Goal: Task Accomplishment & Management: Use online tool/utility

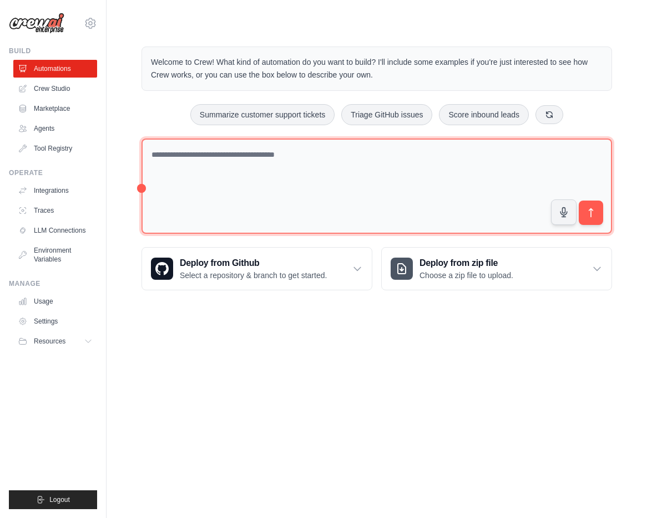
click at [194, 171] on textarea at bounding box center [376, 187] width 470 height 96
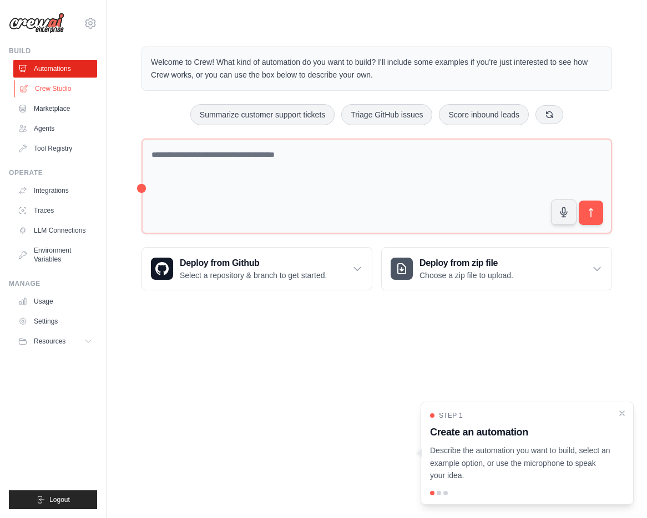
click at [67, 88] on link "Crew Studio" at bounding box center [56, 89] width 84 height 18
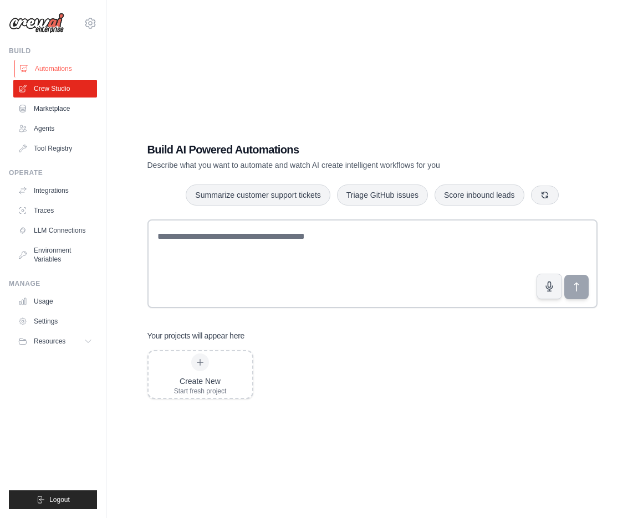
click at [70, 72] on link "Automations" at bounding box center [56, 69] width 84 height 18
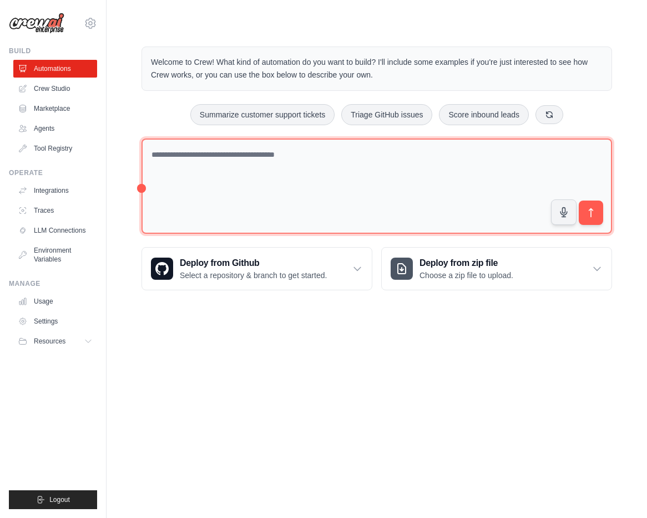
drag, startPoint x: 336, startPoint y: 170, endPoint x: 358, endPoint y: 162, distance: 23.2
click at [336, 170] on textarea at bounding box center [376, 187] width 470 height 96
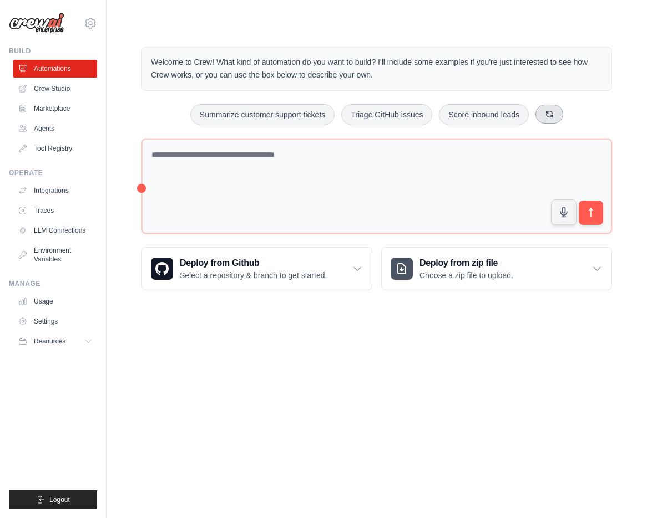
click at [545, 116] on icon at bounding box center [549, 114] width 9 height 9
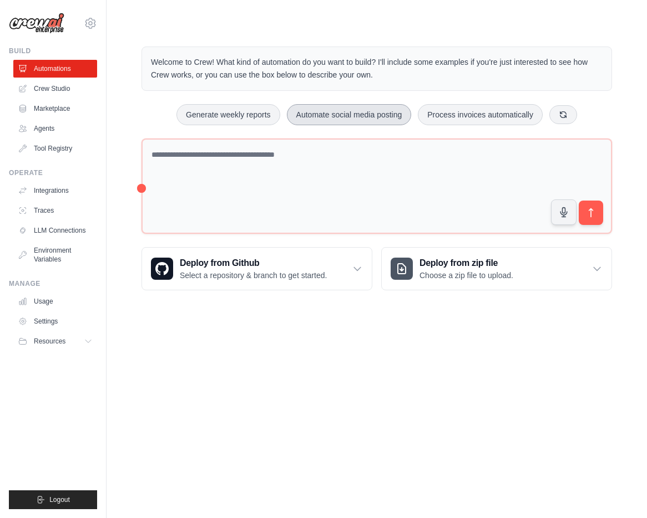
click at [336, 114] on button "Automate social media posting" at bounding box center [349, 114] width 125 height 21
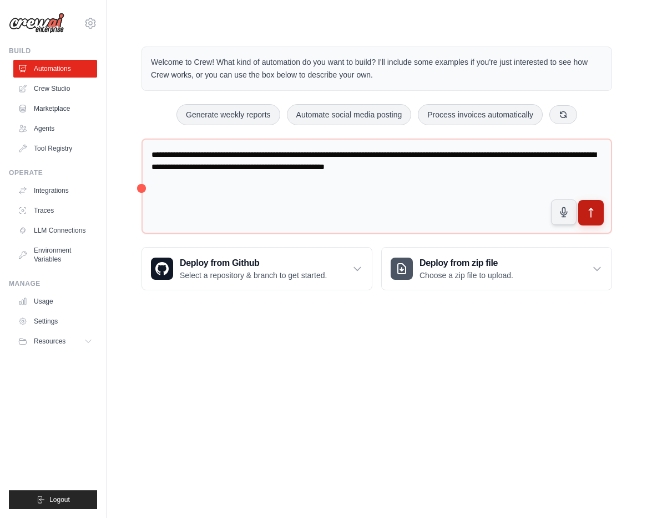
click at [597, 223] on button "submit" at bounding box center [591, 213] width 26 height 26
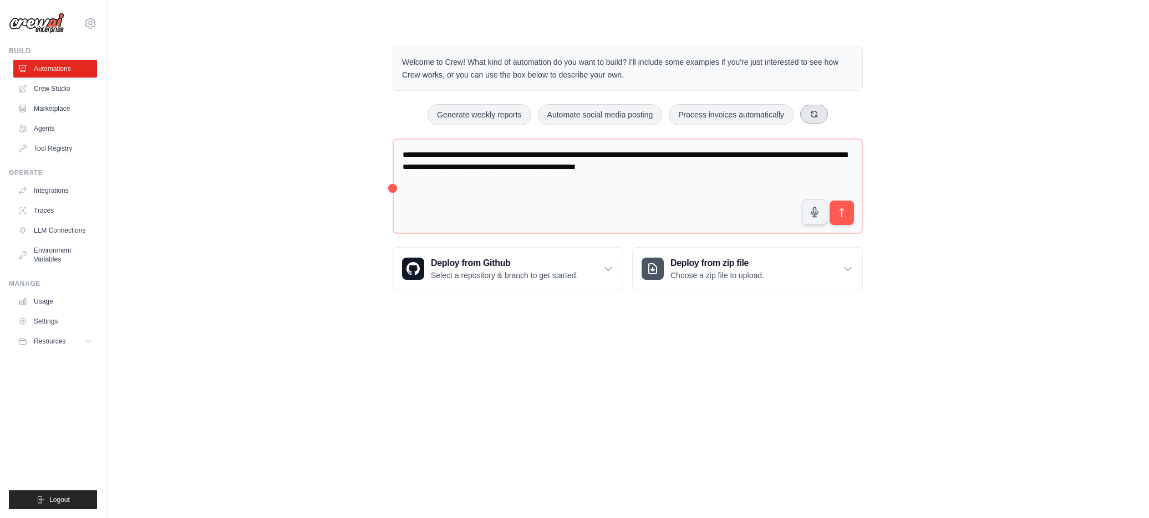
click at [638, 120] on button at bounding box center [814, 114] width 28 height 19
click at [638, 120] on div "Automate social media posting Monitor website uptime Analyze customer feedback" at bounding box center [628, 114] width 470 height 21
click at [638, 120] on button at bounding box center [806, 114] width 28 height 19
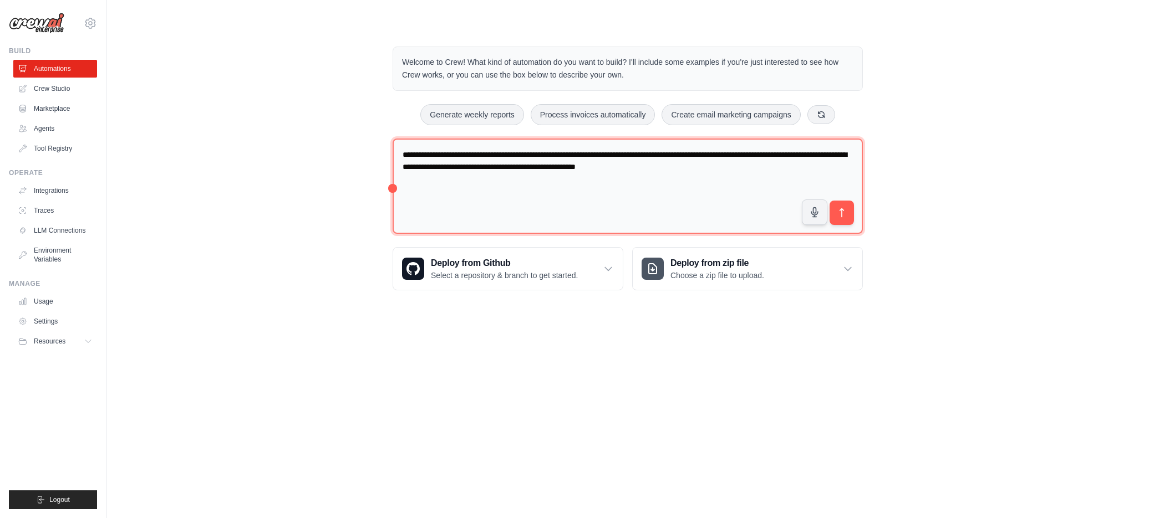
drag, startPoint x: 771, startPoint y: 164, endPoint x: 344, endPoint y: 135, distance: 427.9
click at [339, 134] on div "**********" at bounding box center [627, 168] width 1007 height 279
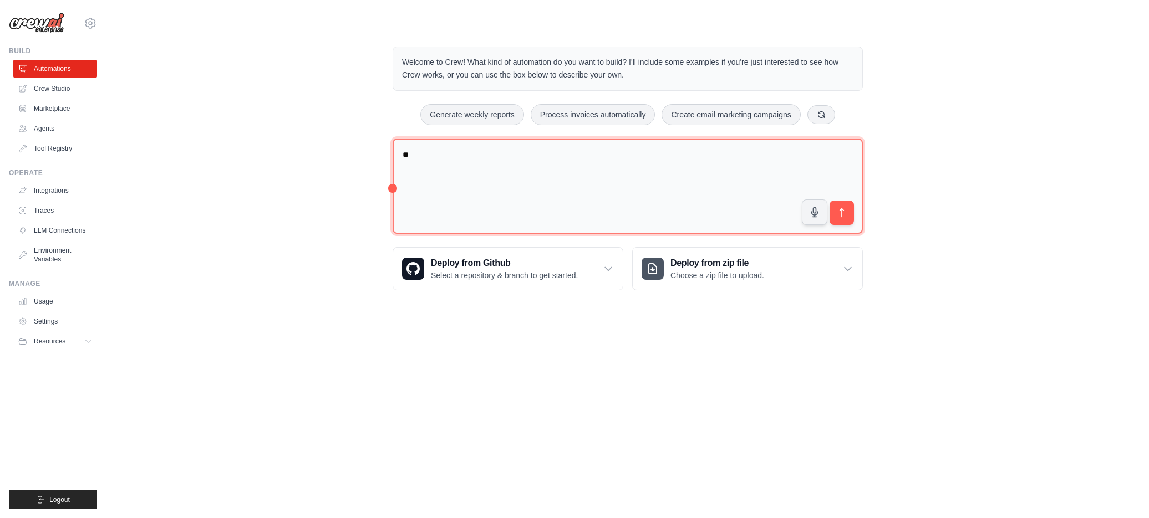
type textarea "*"
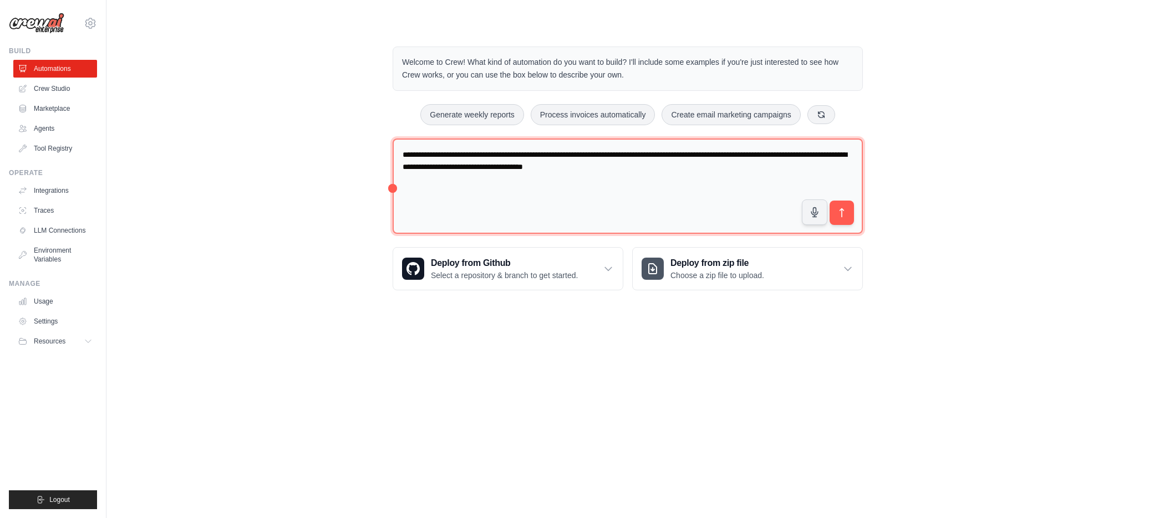
type textarea "**********"
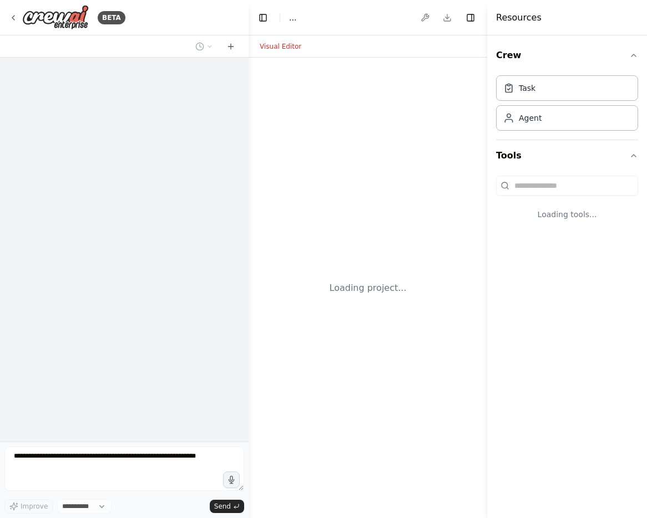
select select "****"
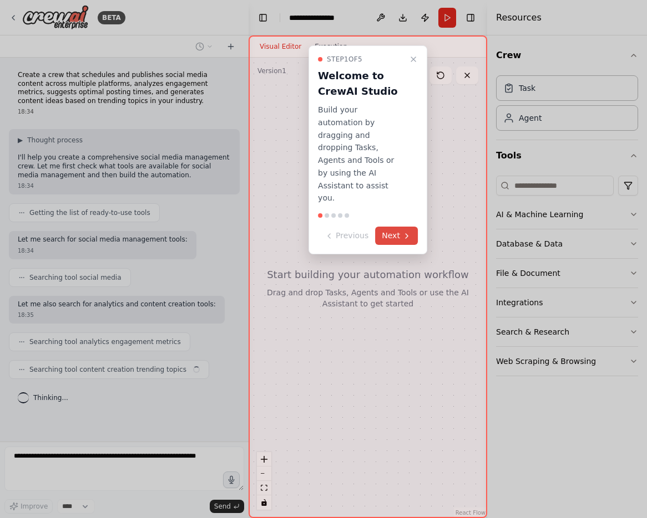
click at [411, 227] on button "Next" at bounding box center [396, 236] width 43 height 18
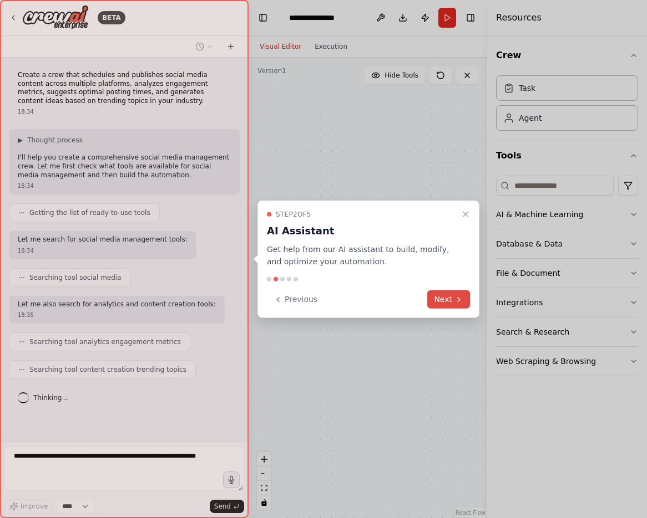
click at [442, 292] on button "Next" at bounding box center [448, 300] width 43 height 18
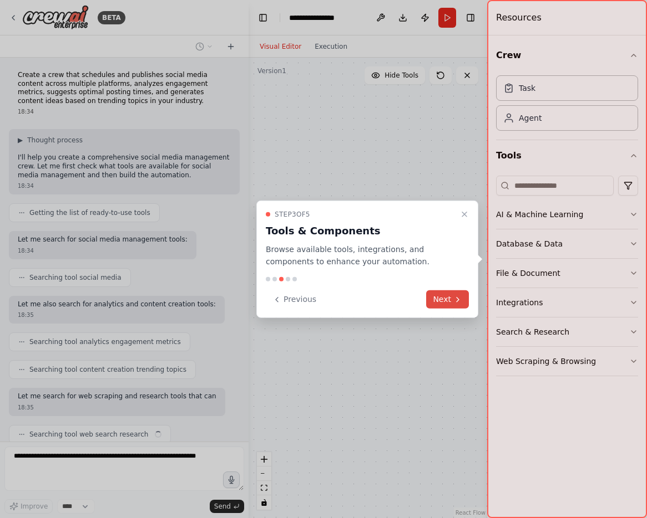
scroll to position [48, 0]
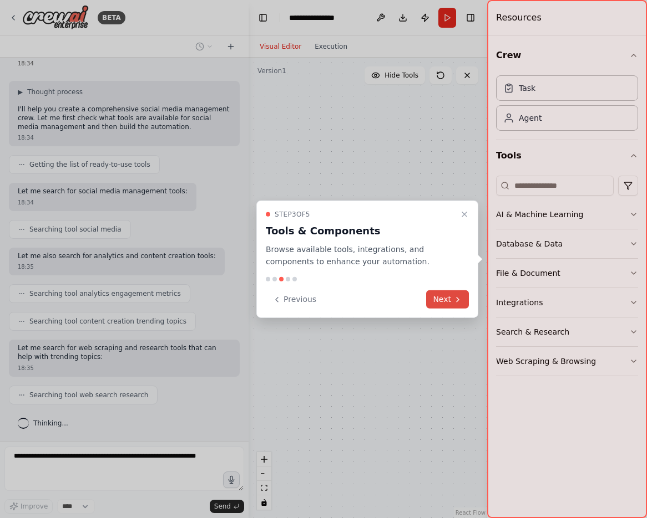
click at [446, 297] on button "Next" at bounding box center [447, 300] width 43 height 18
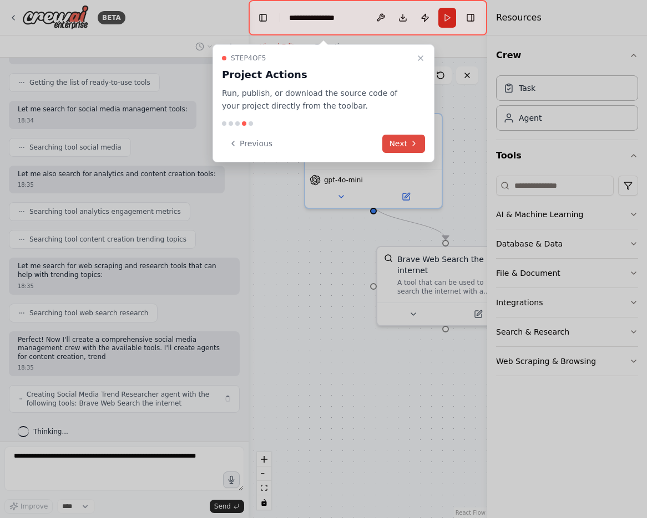
scroll to position [139, 0]
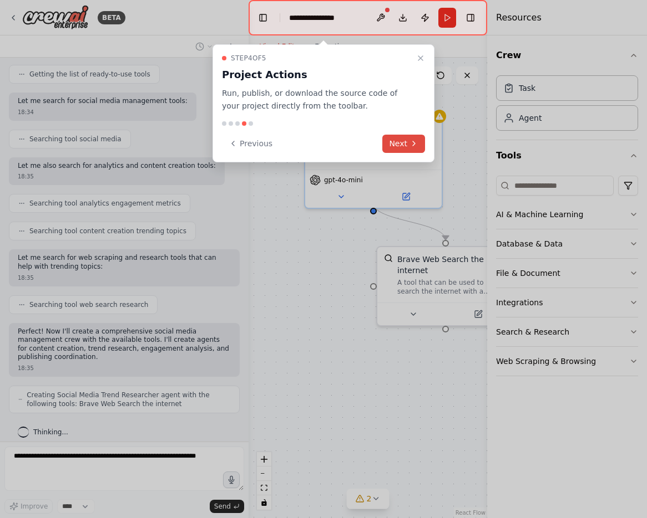
click at [398, 146] on button "Next" at bounding box center [403, 144] width 43 height 18
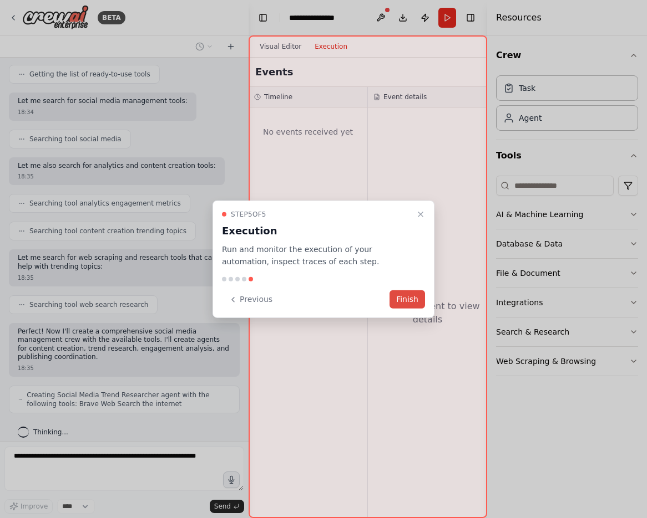
click at [404, 302] on button "Finish" at bounding box center [406, 300] width 35 height 18
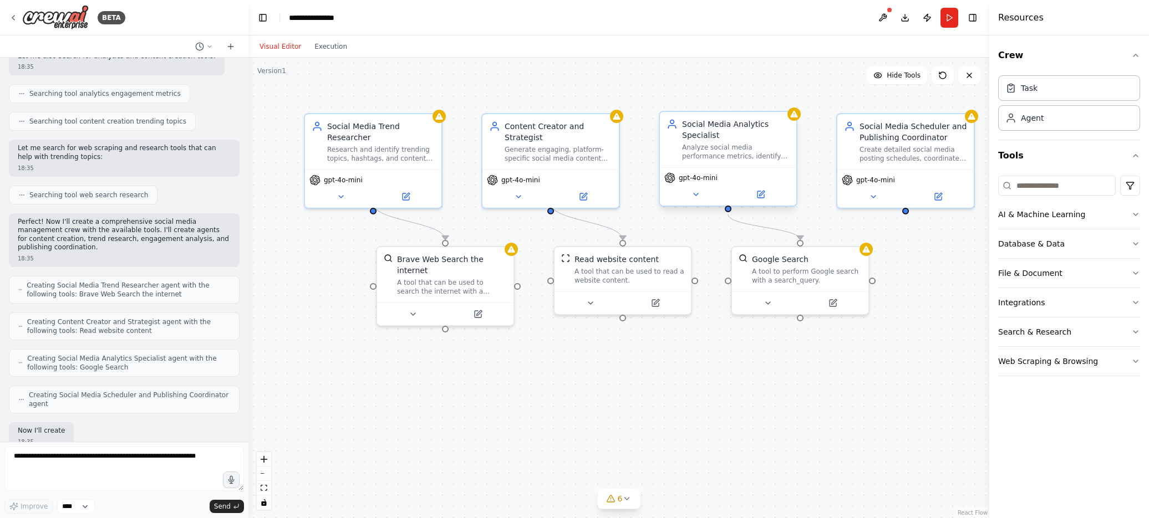
scroll to position [313, 0]
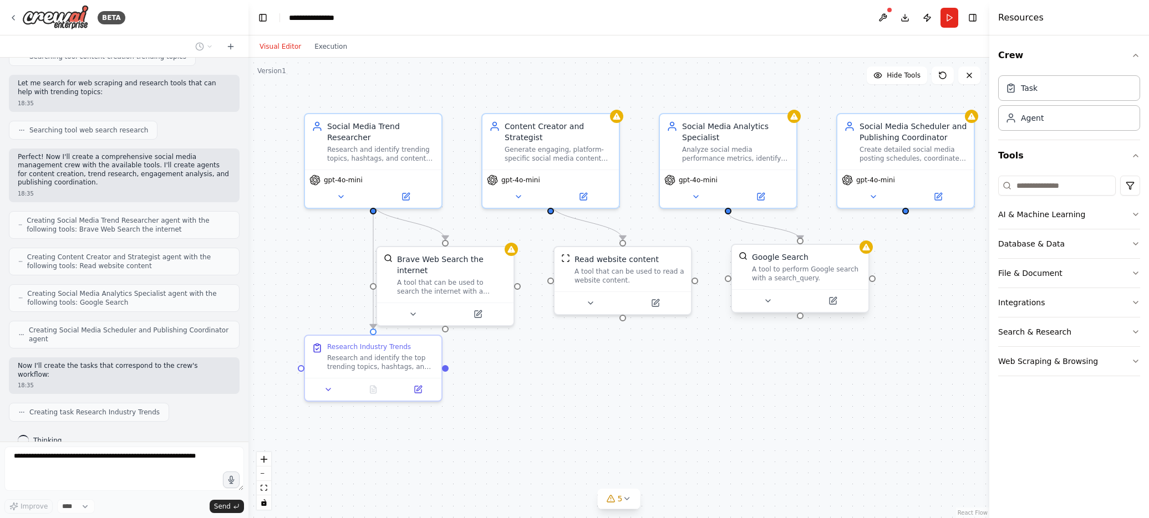
click at [646, 274] on div "A tool to perform Google search with a search_query." at bounding box center [807, 274] width 110 height 18
click at [646, 149] on div "Analyze social media performance metrics, identify optimal posting times, and p…" at bounding box center [736, 152] width 108 height 18
click at [635, 278] on div "A tool that can be used to read a website content." at bounding box center [629, 274] width 110 height 18
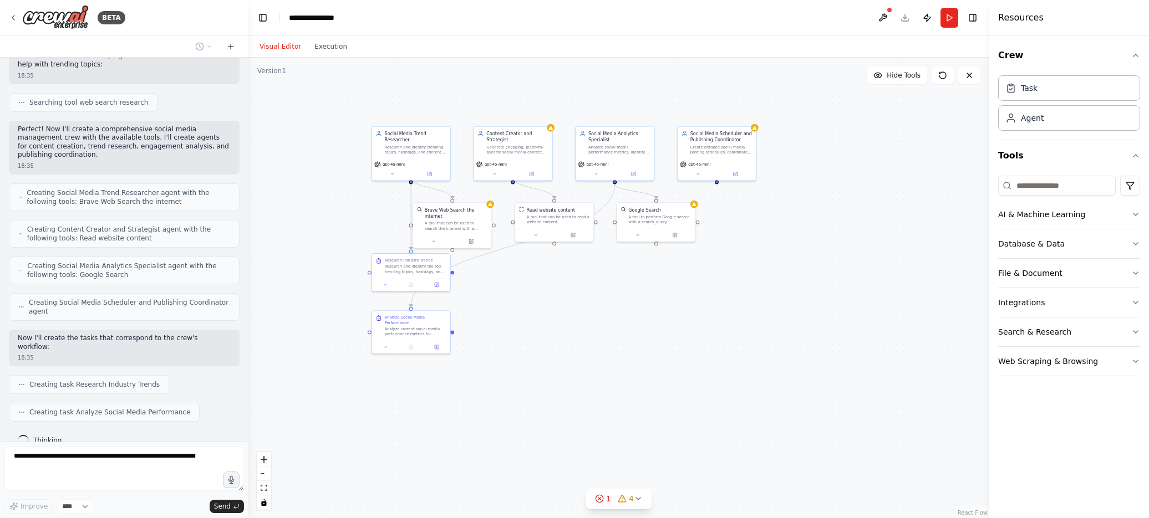
drag, startPoint x: 531, startPoint y: 465, endPoint x: 518, endPoint y: 344, distance: 121.0
click at [518, 344] on div ".deletable-edge-delete-btn { width: 20px; height: 20px; border: 0px solid #ffff…" at bounding box center [618, 288] width 741 height 461
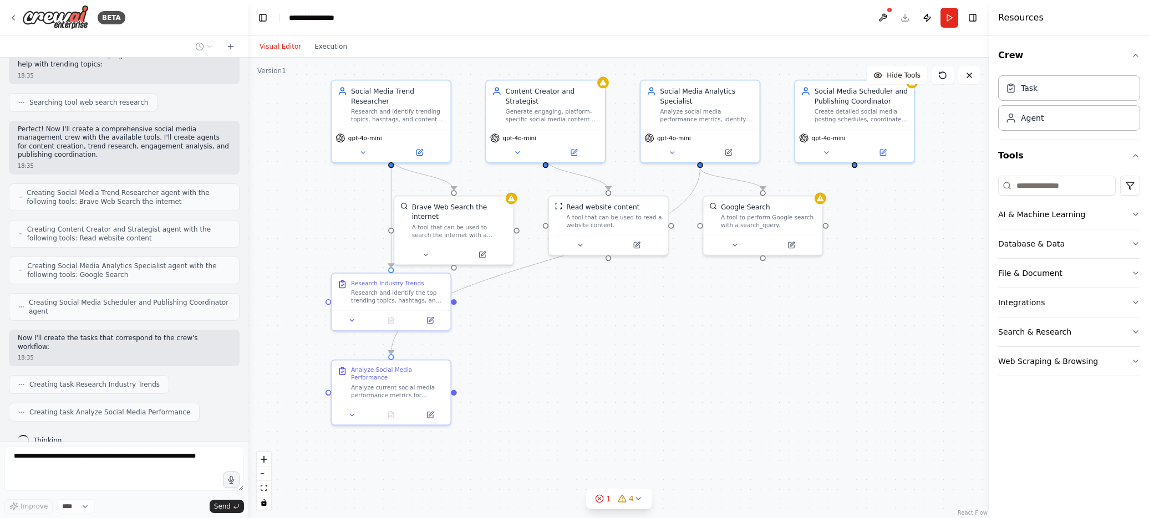
drag, startPoint x: 622, startPoint y: 281, endPoint x: 608, endPoint y: 359, distance: 79.4
click at [608, 359] on div ".deletable-edge-delete-btn { width: 20px; height: 20px; border: 0px solid #ffff…" at bounding box center [618, 288] width 741 height 461
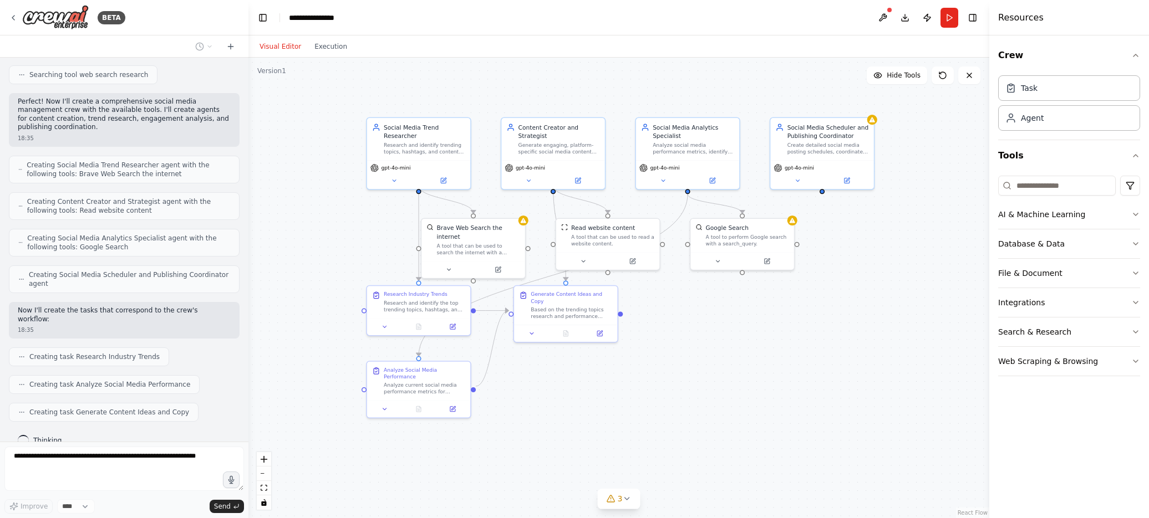
scroll to position [396, 0]
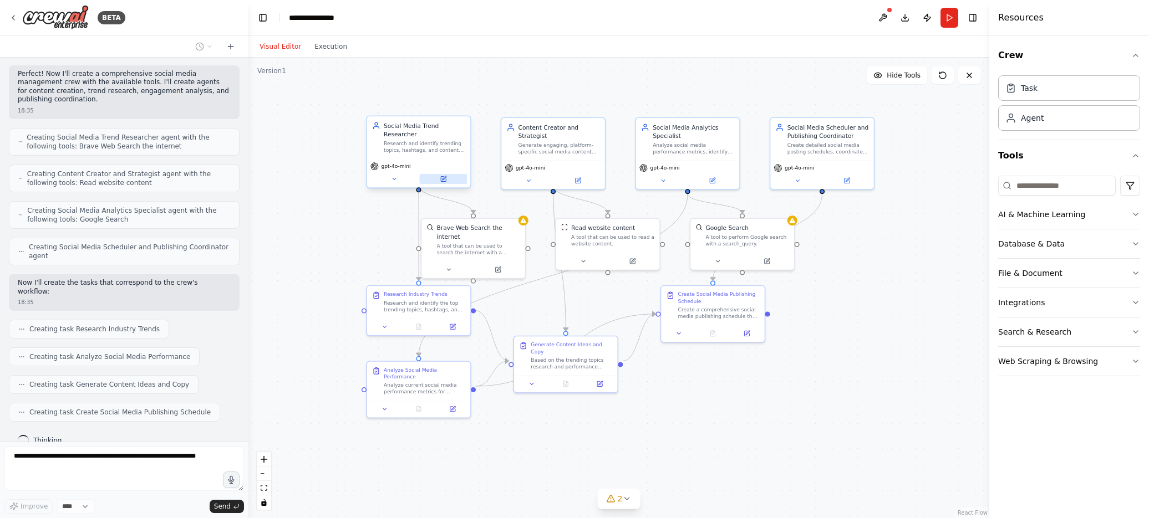
click at [452, 174] on button at bounding box center [444, 179] width 48 height 10
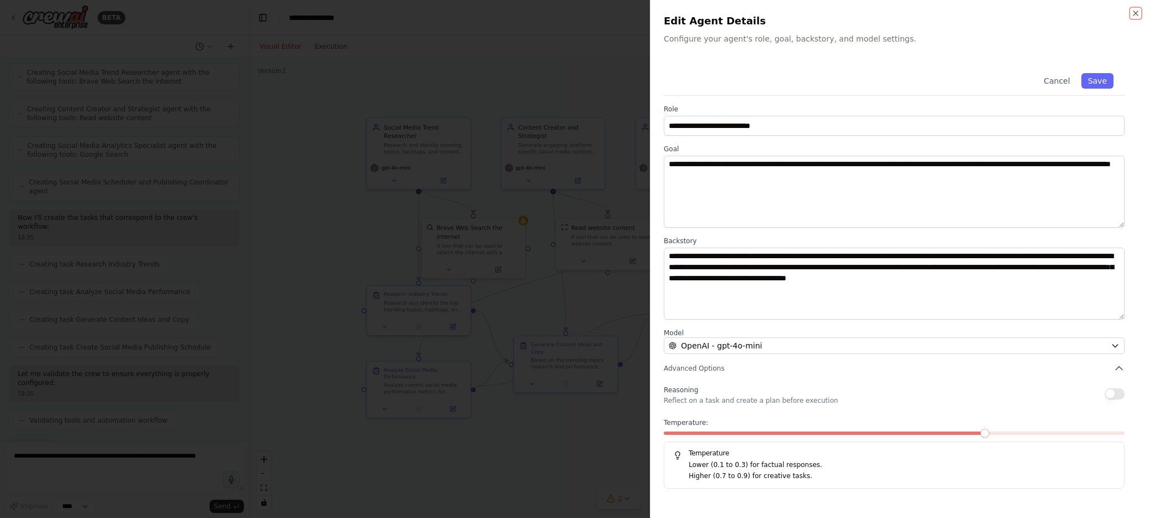
scroll to position [526, 0]
click at [305, 227] on div at bounding box center [574, 259] width 1149 height 518
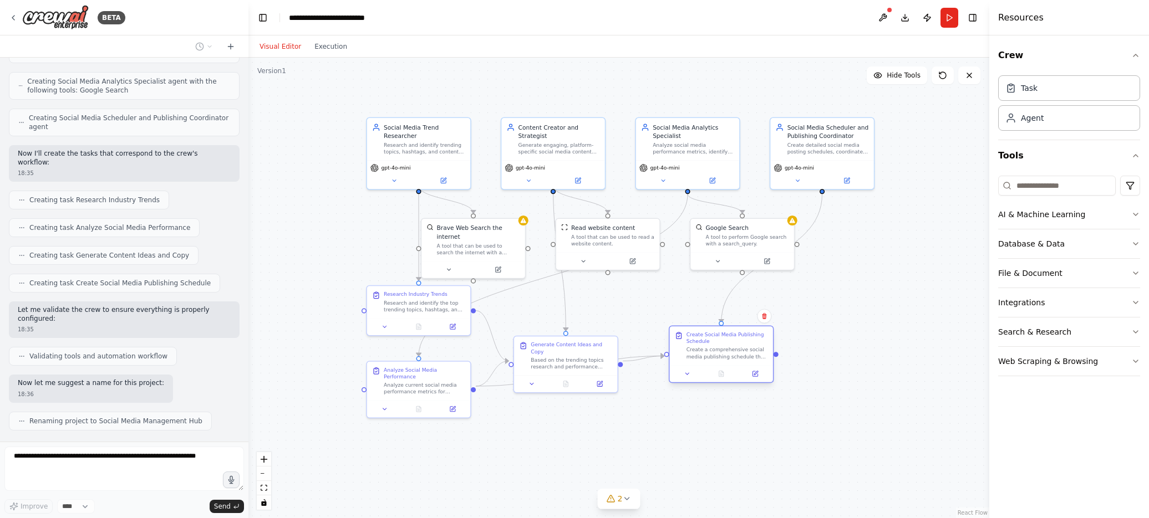
click at [646, 369] on div at bounding box center [720, 373] width 103 height 17
click at [646, 375] on div at bounding box center [737, 382] width 103 height 17
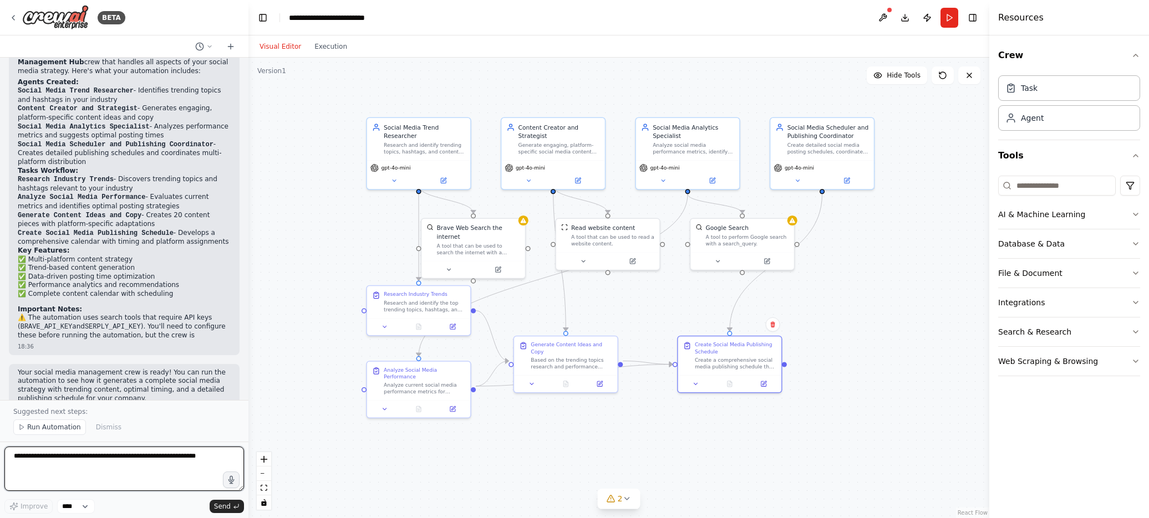
scroll to position [929, 0]
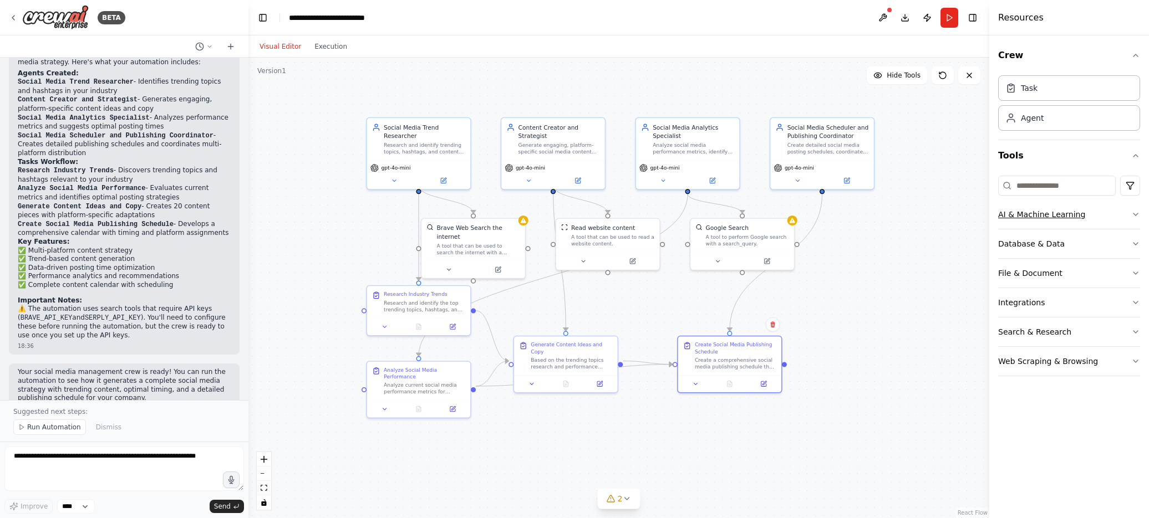
click at [646, 213] on icon "button" at bounding box center [1135, 214] width 9 height 9
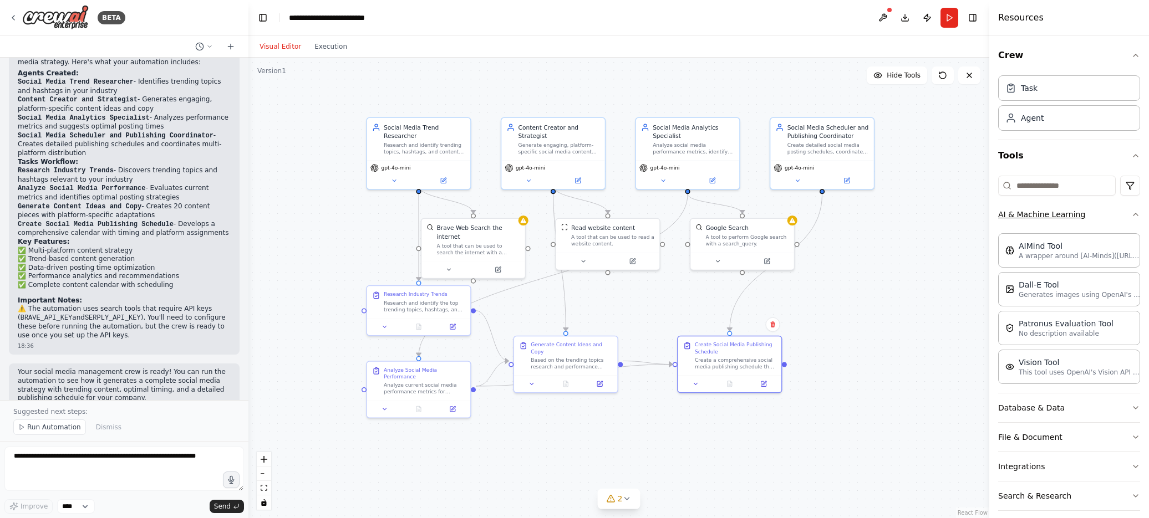
click at [646, 213] on icon "button" at bounding box center [1135, 214] width 9 height 9
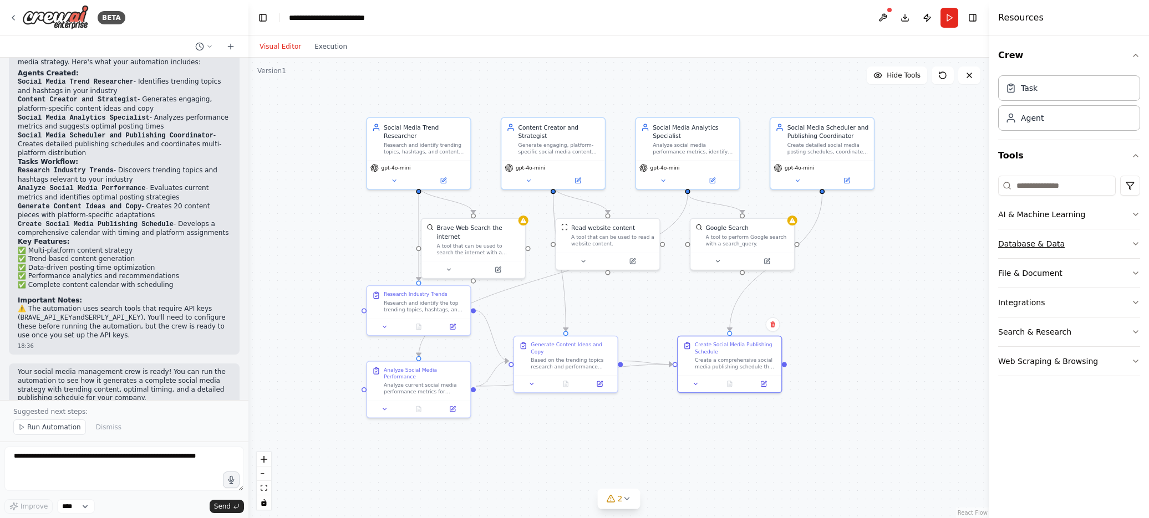
click at [646, 245] on icon "button" at bounding box center [1135, 244] width 9 height 9
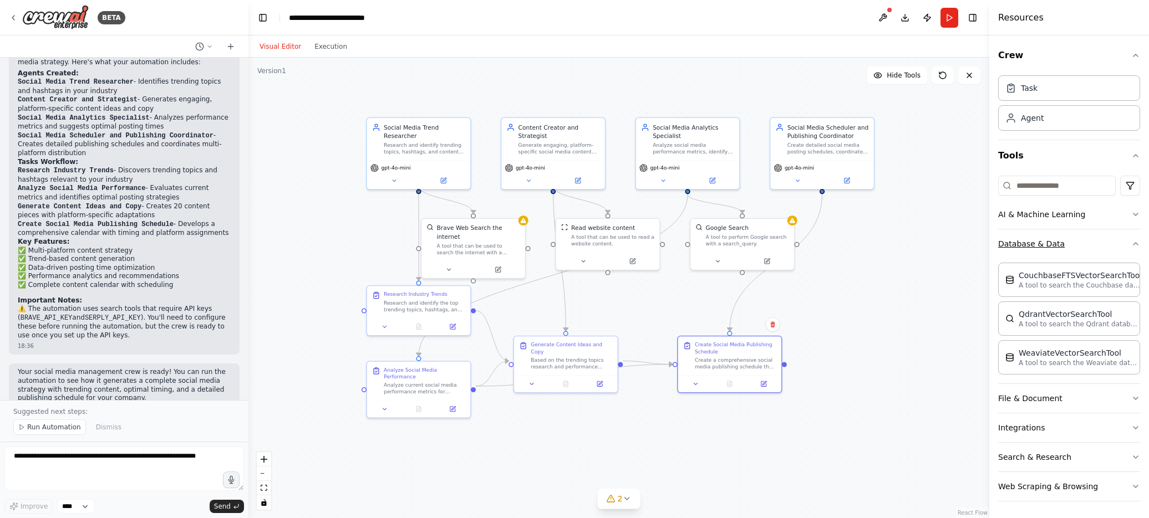
click at [646, 245] on div "Crew Task Agent Tools AI & Machine Learning Database & Data CouchbaseFTSVectorS…" at bounding box center [1069, 276] width 160 height 483
click at [646, 247] on icon "button" at bounding box center [1135, 244] width 9 height 9
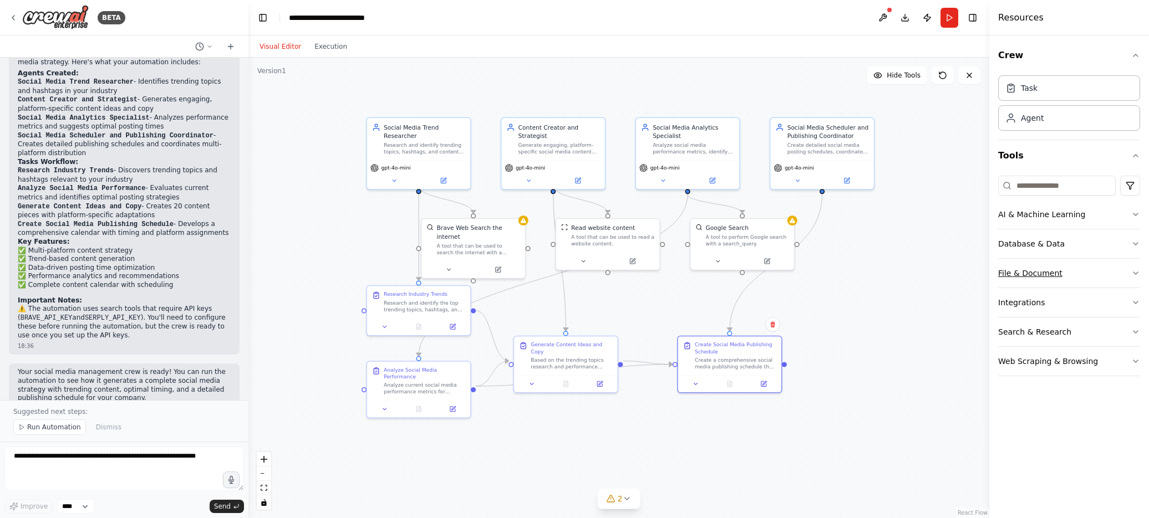
click at [646, 270] on icon "button" at bounding box center [1135, 273] width 9 height 9
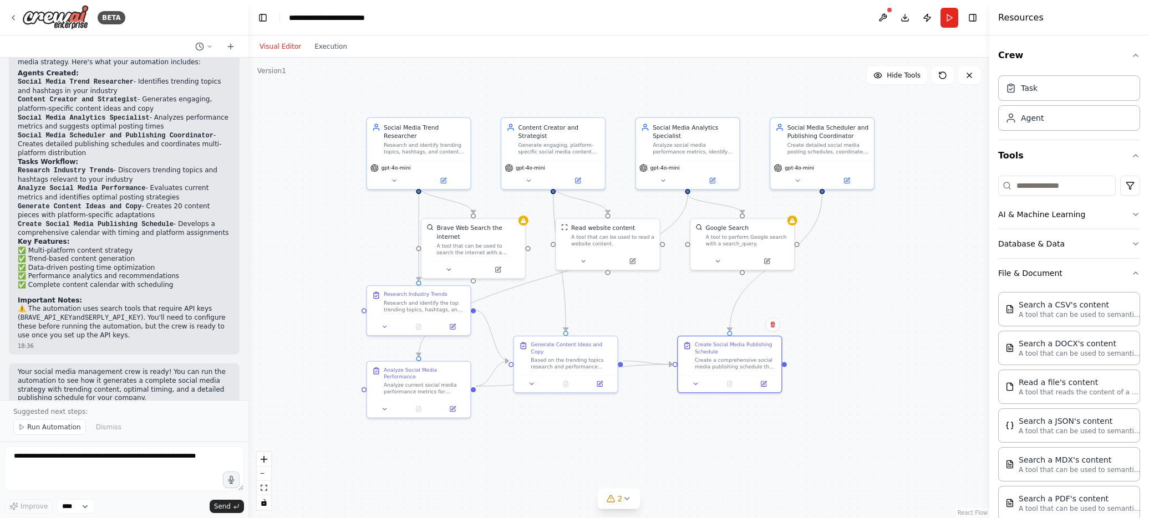
click at [646, 270] on div "Crew Task Agent Tools AI & Machine Learning Database & Data File & Document Sea…" at bounding box center [1069, 276] width 160 height 483
click at [646, 275] on div "Crew Task Agent Tools AI & Machine Learning Database & Data File & Document Sea…" at bounding box center [1069, 276] width 160 height 483
click at [646, 277] on icon "button" at bounding box center [1135, 273] width 9 height 9
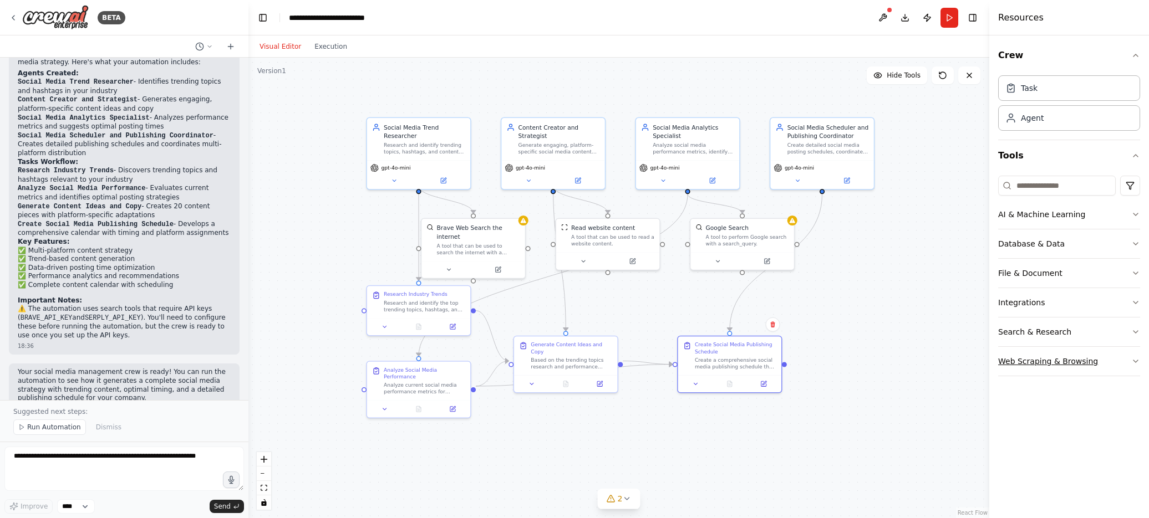
click at [646, 357] on button "Web Scraping & Browsing" at bounding box center [1069, 361] width 142 height 29
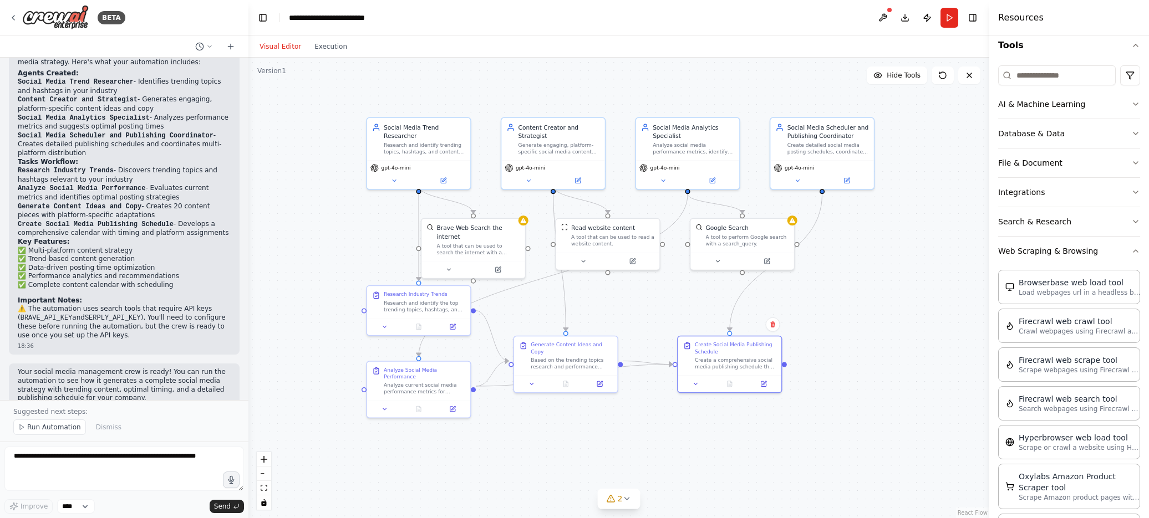
scroll to position [111, 0]
click at [646, 248] on icon "button" at bounding box center [1135, 250] width 9 height 9
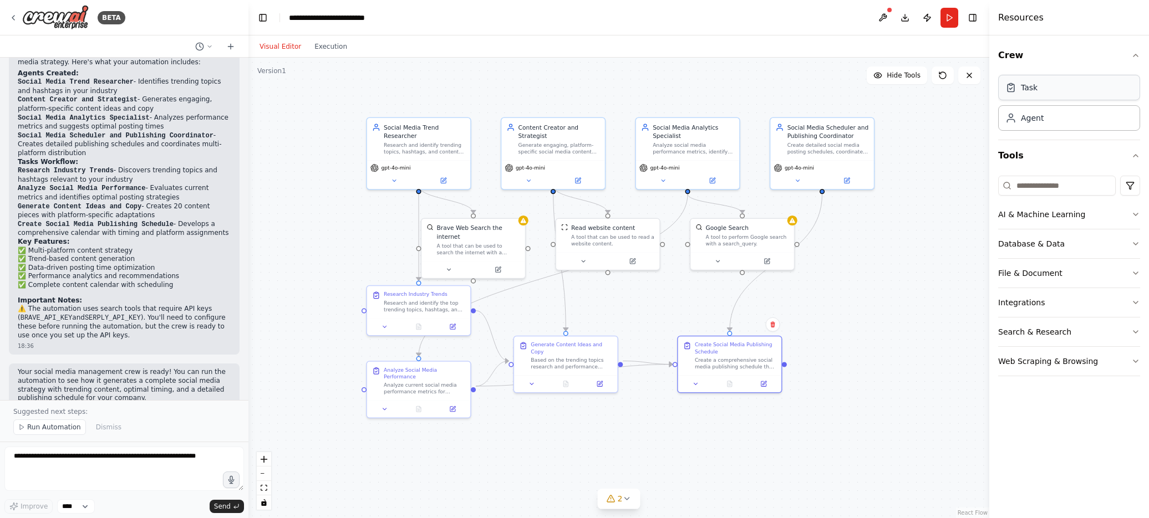
click at [646, 84] on div "Task" at bounding box center [1069, 88] width 142 height 26
click at [646, 392] on div ".deletable-edge-delete-btn { width: 20px; height: 20px; border: 0px solid #ffff…" at bounding box center [618, 288] width 741 height 461
drag, startPoint x: 944, startPoint y: 337, endPoint x: 894, endPoint y: 336, distance: 49.4
click at [646, 336] on button at bounding box center [897, 335] width 29 height 10
click at [646, 293] on icon at bounding box center [974, 291] width 7 height 7
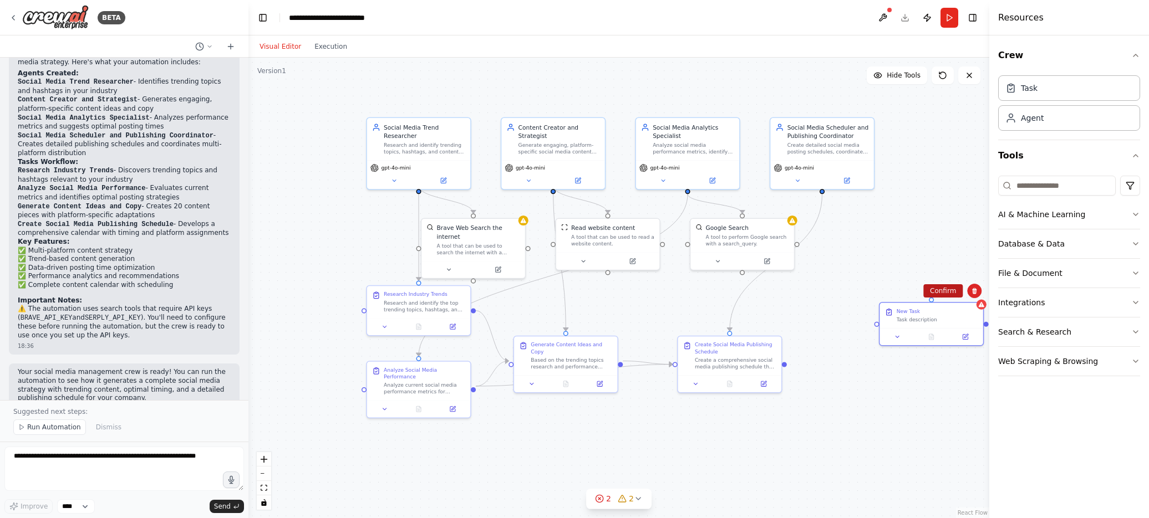
click at [646, 295] on button "Confirm" at bounding box center [942, 290] width 39 height 13
click at [70, 431] on span "Run Automation" at bounding box center [54, 427] width 54 height 9
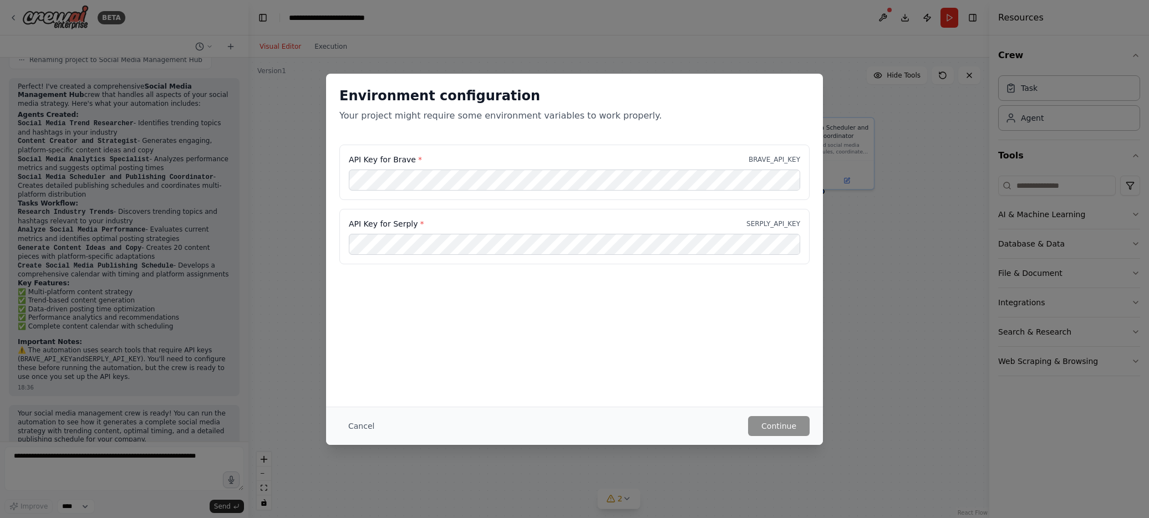
click at [646, 404] on div "Environment configuration Your project might require some environment variables…" at bounding box center [574, 259] width 1149 height 518
click at [646, 216] on div "Environment configuration Your project might require some environment variables…" at bounding box center [574, 259] width 1149 height 518
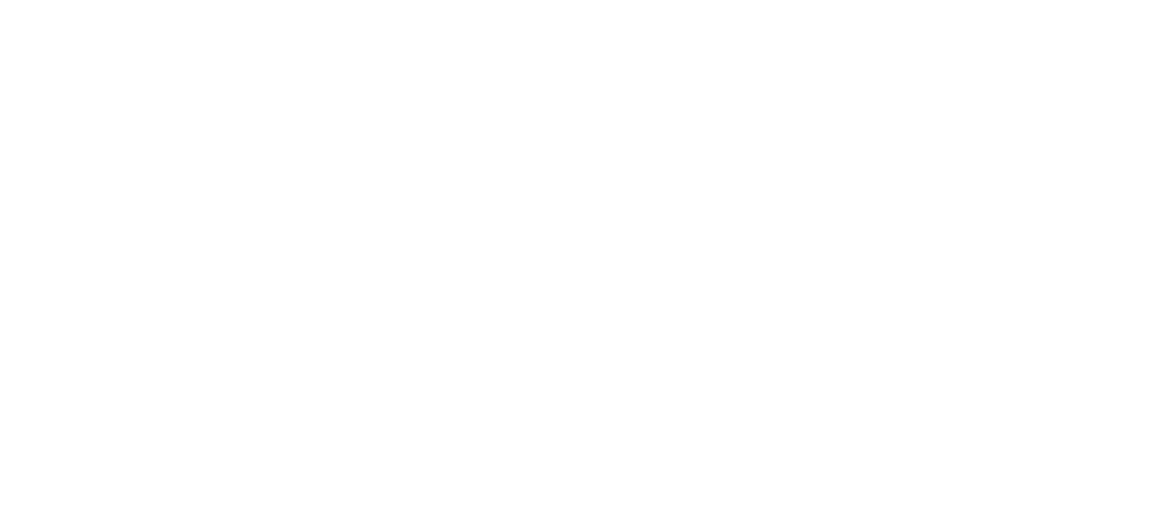
click at [407, 0] on html at bounding box center [574, 0] width 1149 height 0
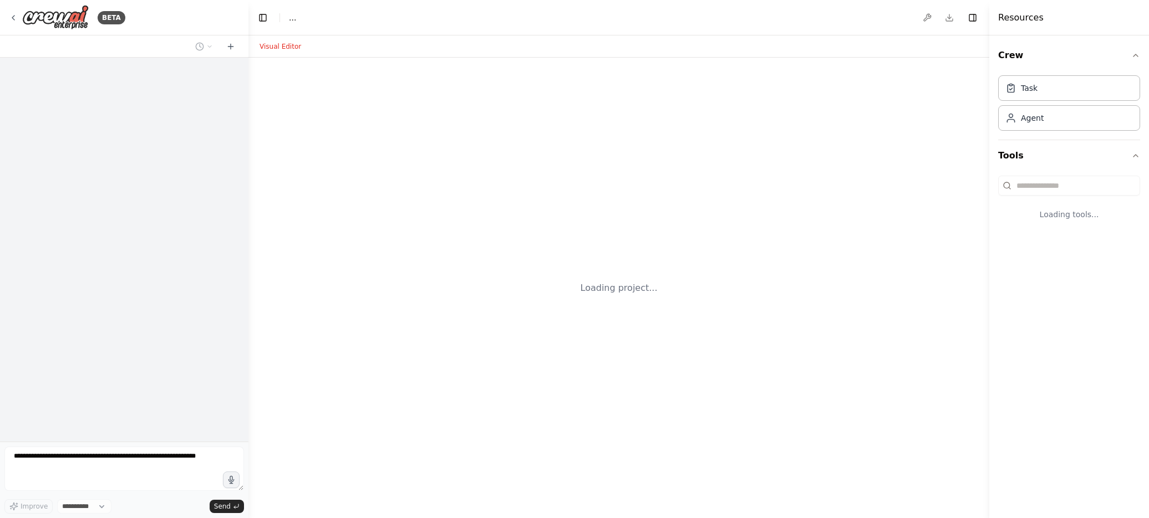
select select "****"
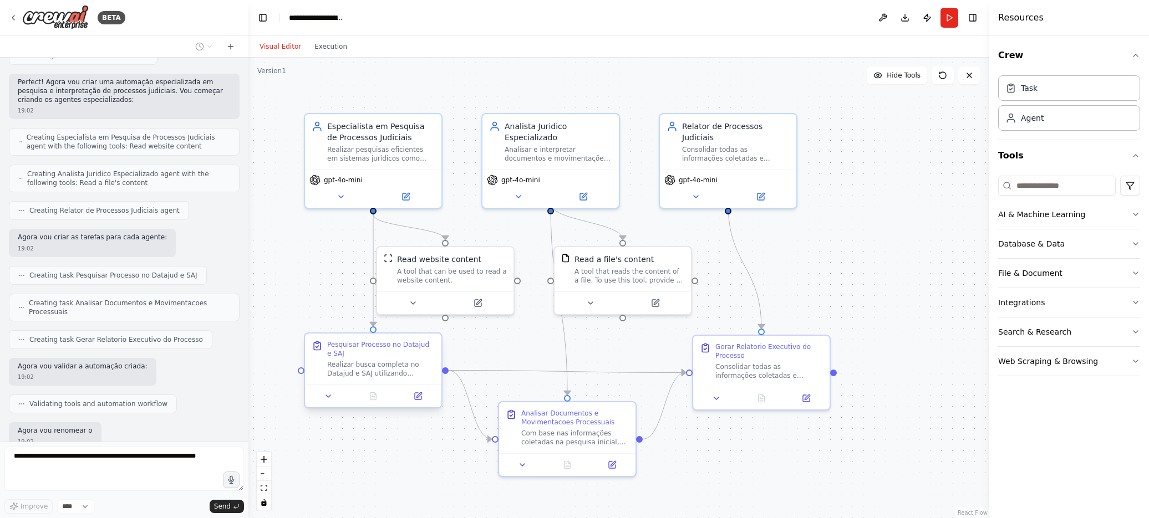
scroll to position [680, 0]
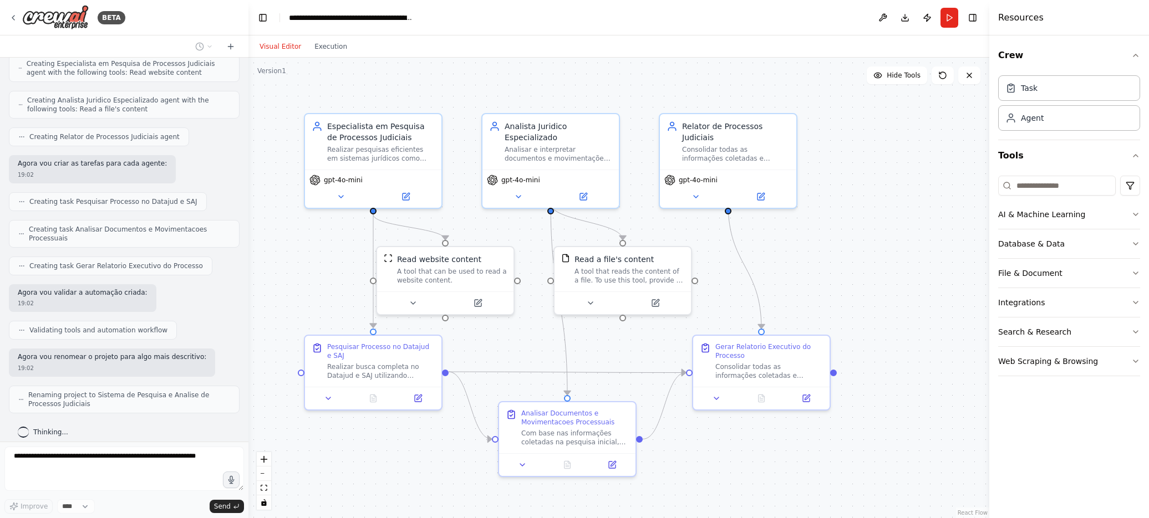
click at [517, 87] on div ".deletable-edge-delete-btn { width: 20px; height: 20px; border: 0px solid #ffff…" at bounding box center [618, 288] width 741 height 461
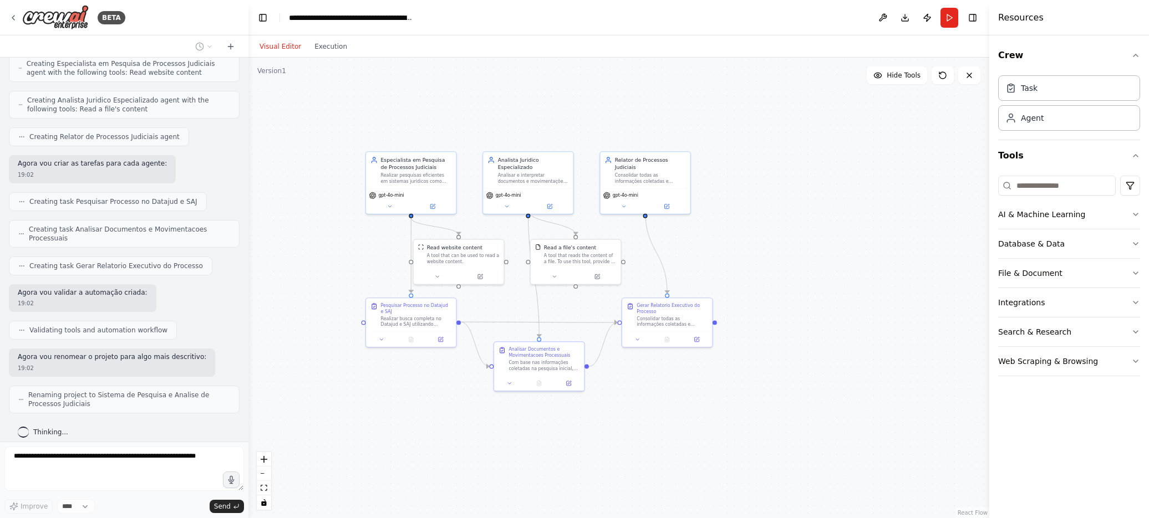
drag, startPoint x: 299, startPoint y: 246, endPoint x: 352, endPoint y: 255, distance: 53.4
click at [349, 255] on div ".deletable-edge-delete-btn { width: 20px; height: 20px; border: 0px solid #ffff…" at bounding box center [618, 288] width 741 height 461
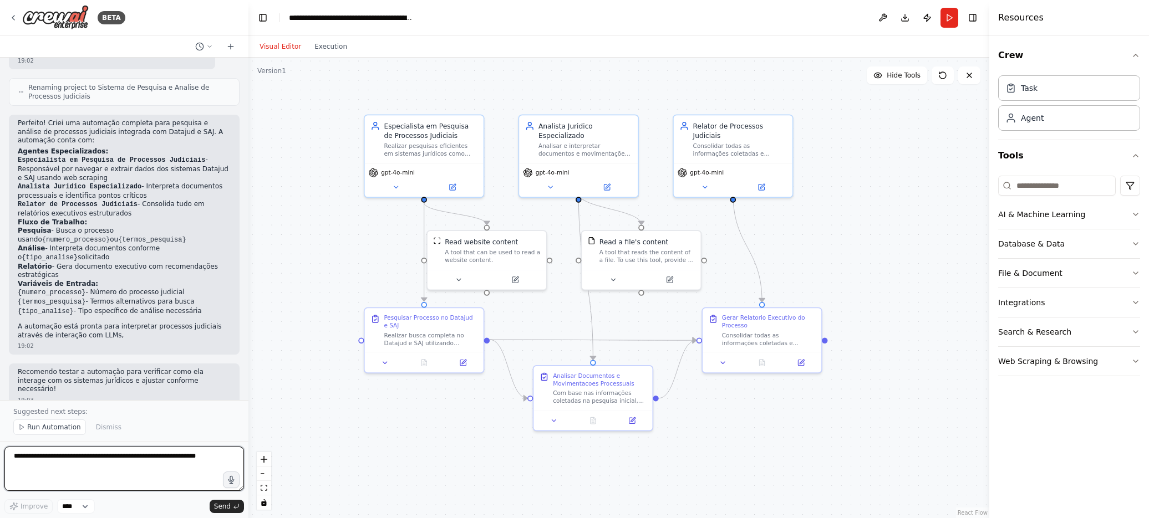
scroll to position [997, 0]
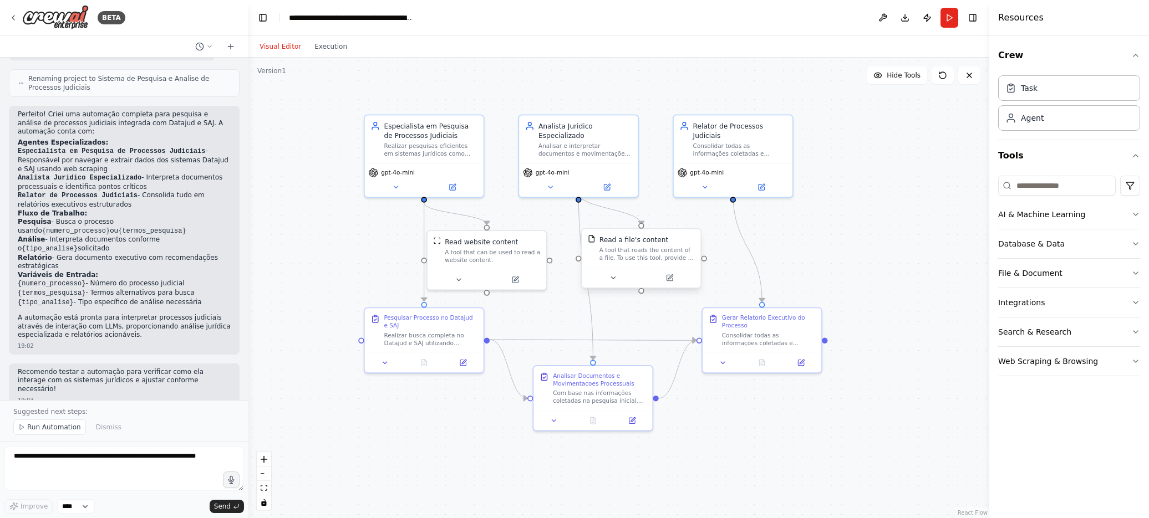
click at [666, 254] on div "A tool that reads the content of a file. To use this tool, provide a 'file_path…" at bounding box center [646, 255] width 95 height 16
click at [627, 273] on button at bounding box center [613, 278] width 54 height 12
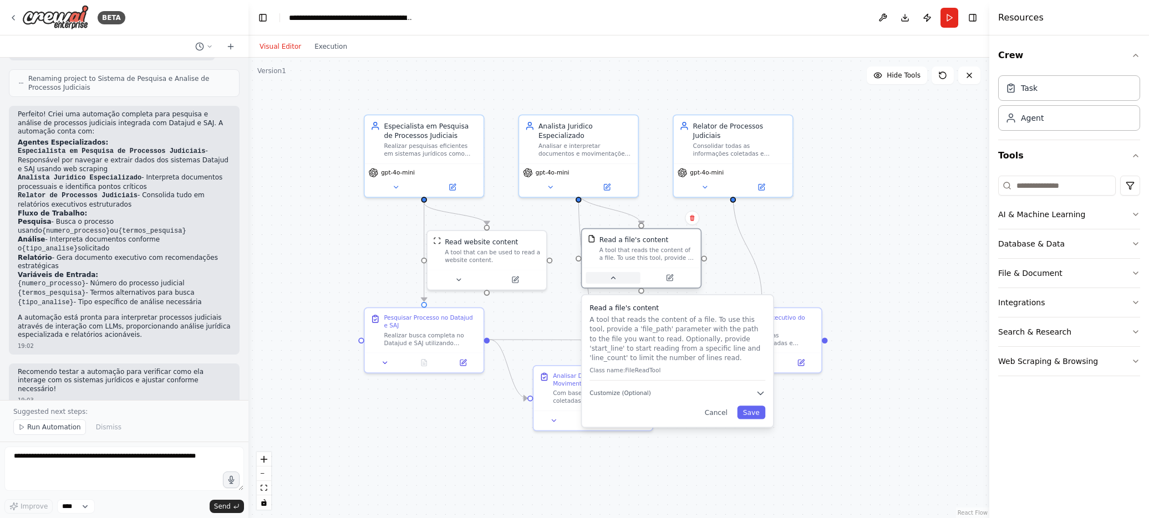
click at [627, 273] on button at bounding box center [613, 278] width 54 height 12
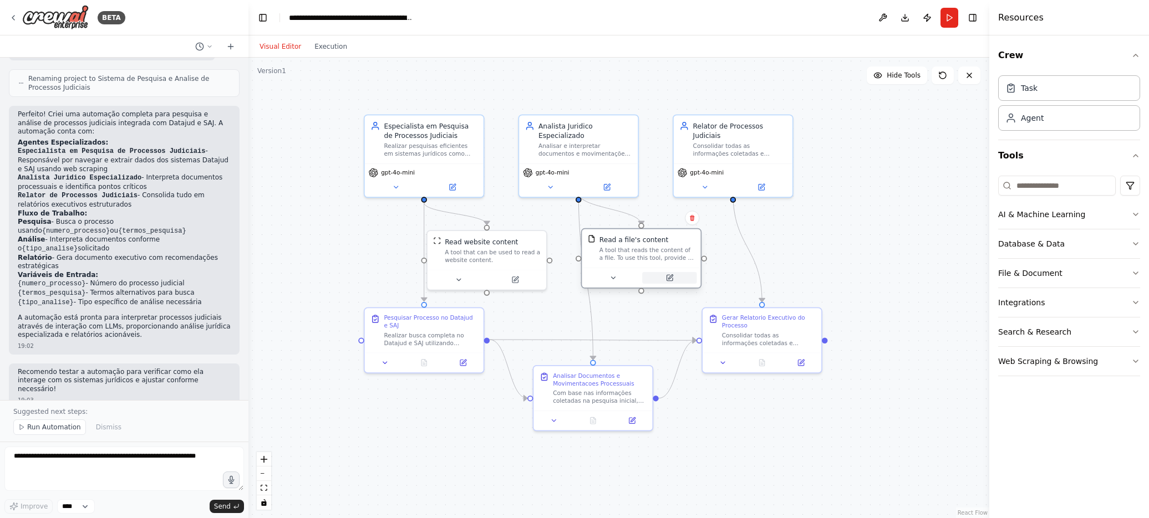
click at [668, 277] on icon at bounding box center [670, 278] width 6 height 6
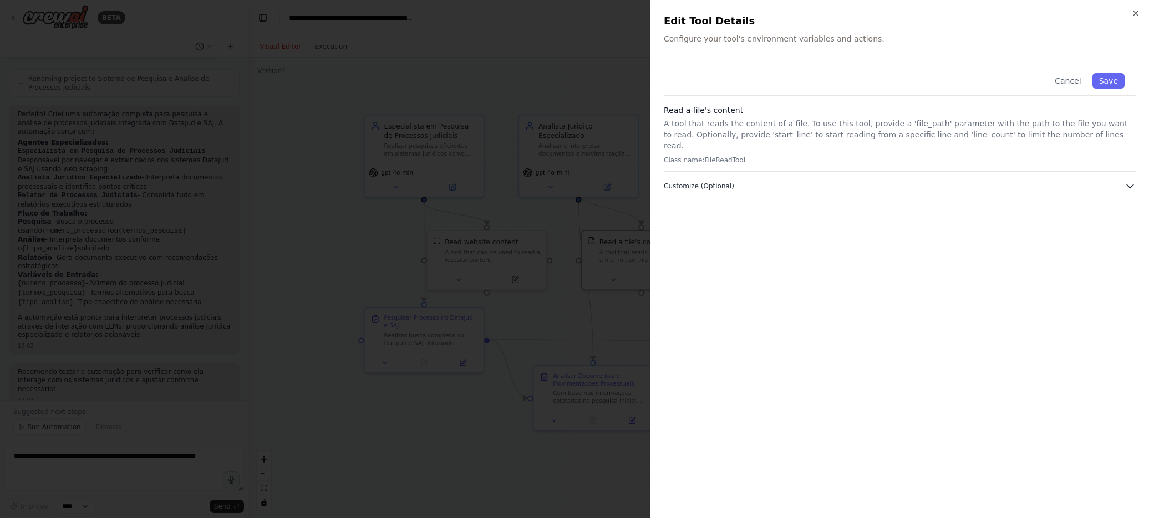
click at [712, 182] on span "Customize (Optional)" at bounding box center [699, 186] width 70 height 9
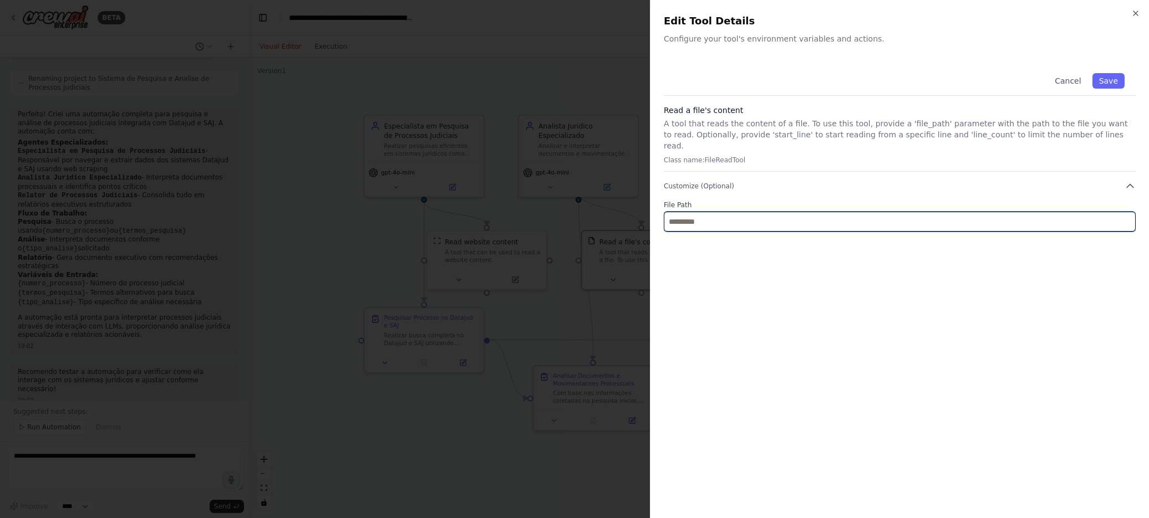
click at [698, 215] on input "text" at bounding box center [900, 222] width 472 height 20
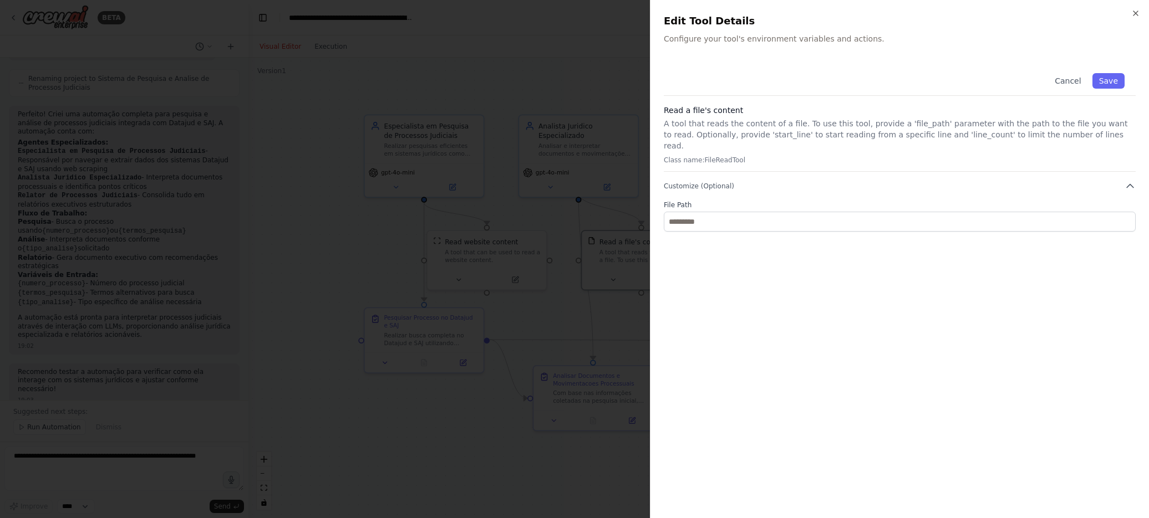
click at [915, 260] on div "Cancel Save Read a file's content A tool that reads the content of a file. To u…" at bounding box center [900, 283] width 472 height 443
click at [1127, 9] on div "Close Edit Tool Details Configure your tool's environment variables and actions…" at bounding box center [899, 259] width 499 height 518
click at [1131, 12] on div "Close Edit Tool Details Configure your tool's environment variables and actions…" at bounding box center [899, 259] width 499 height 518
click at [1131, 12] on icon "button" at bounding box center [1135, 13] width 9 height 9
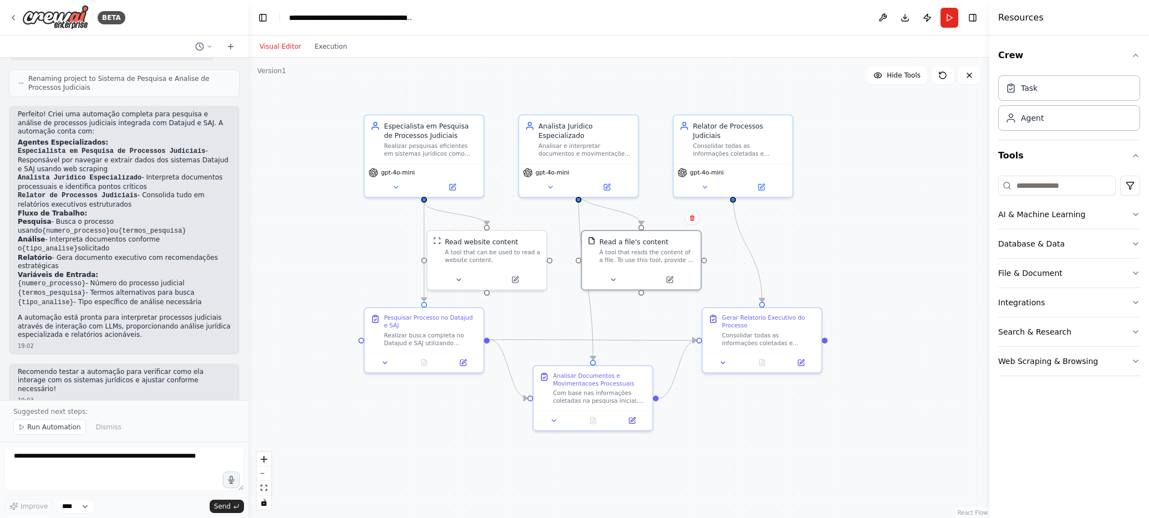
click at [446, 84] on div ".deletable-edge-delete-btn { width: 20px; height: 20px; border: 0px solid #ffff…" at bounding box center [618, 288] width 741 height 461
click at [955, 16] on button "Run" at bounding box center [949, 18] width 18 height 20
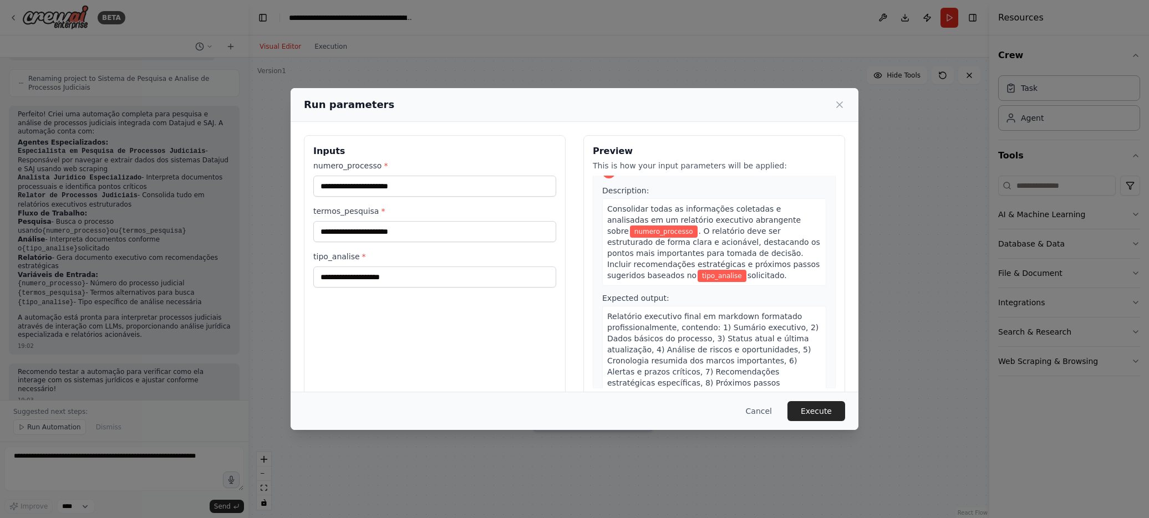
scroll to position [558, 0]
click at [822, 409] on button "Execute" at bounding box center [816, 411] width 58 height 20
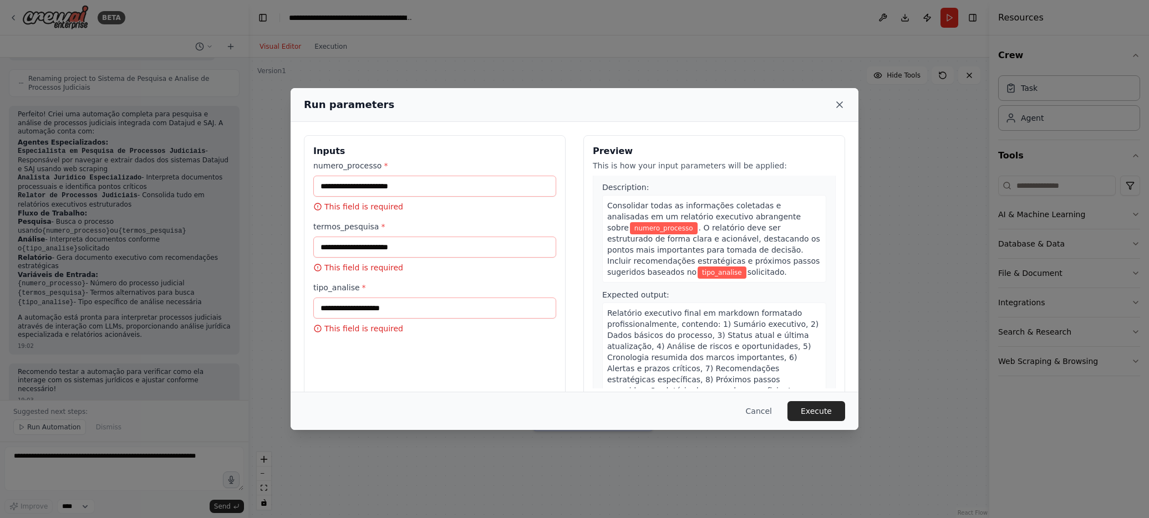
click at [842, 101] on icon at bounding box center [839, 104] width 11 height 11
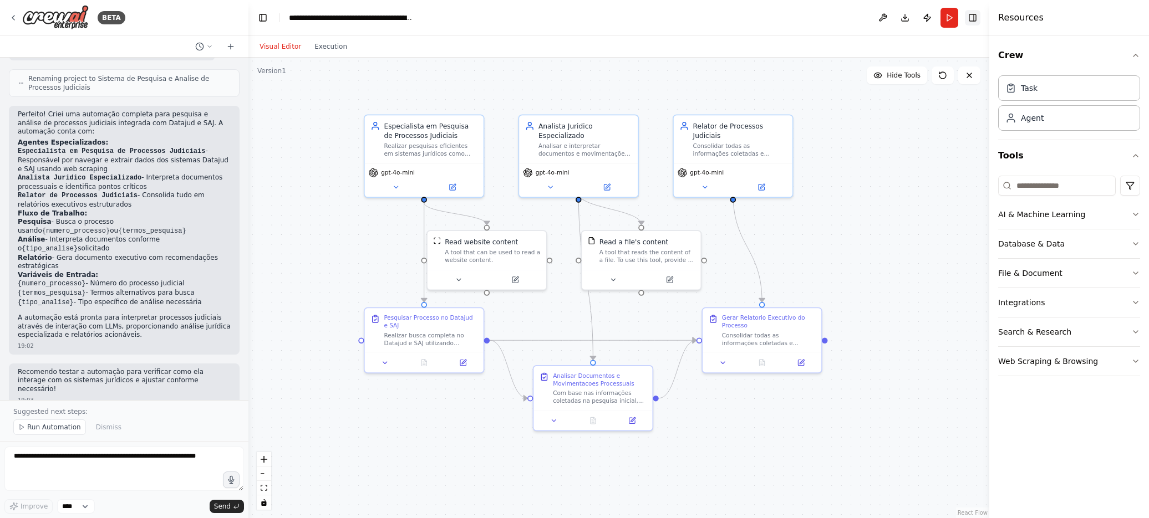
click at [974, 11] on button "Toggle Right Sidebar" at bounding box center [973, 18] width 16 height 16
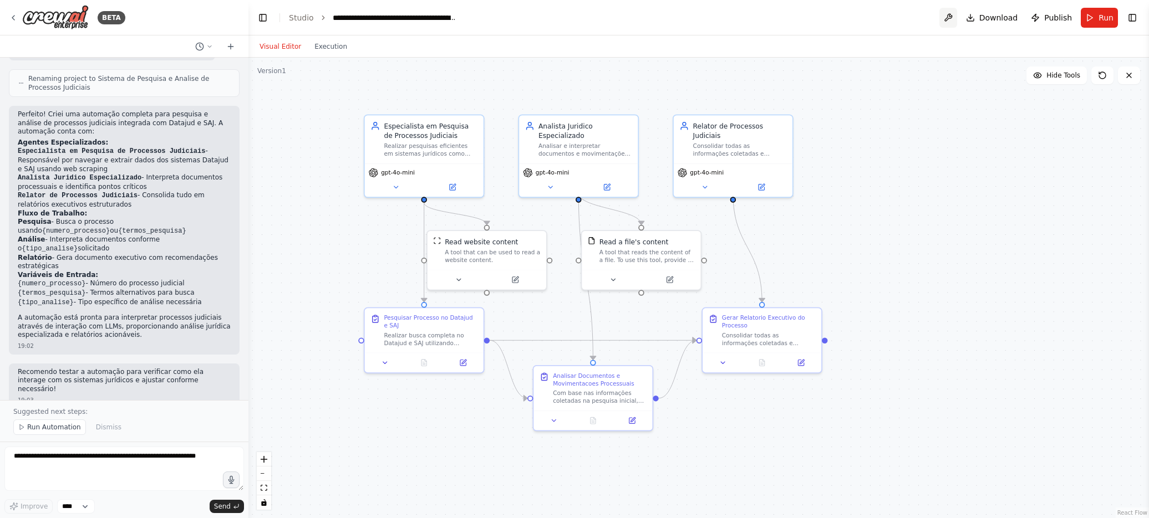
click at [957, 16] on button at bounding box center [948, 18] width 18 height 20
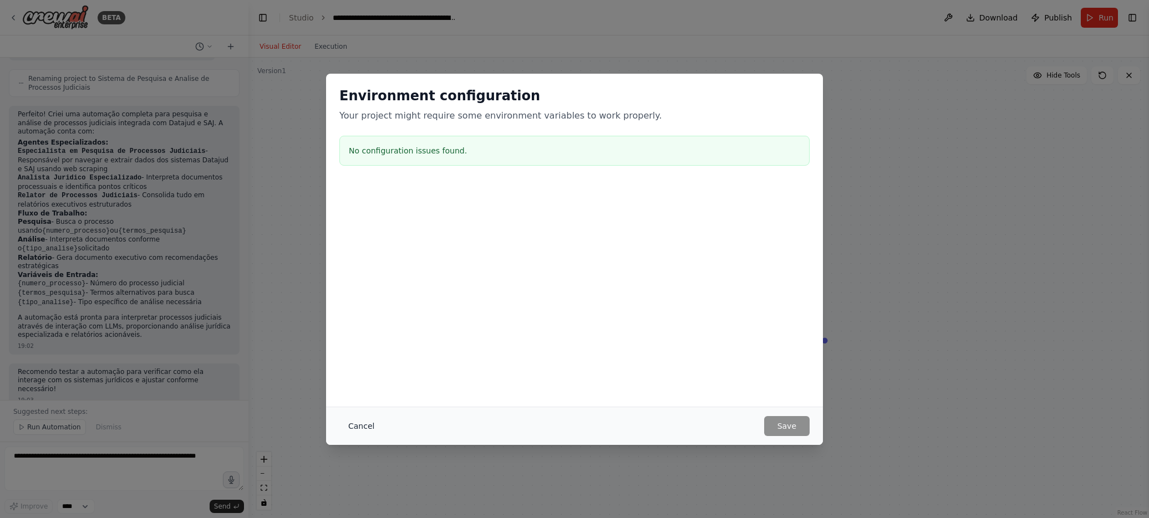
click at [366, 418] on button "Cancel" at bounding box center [361, 426] width 44 height 20
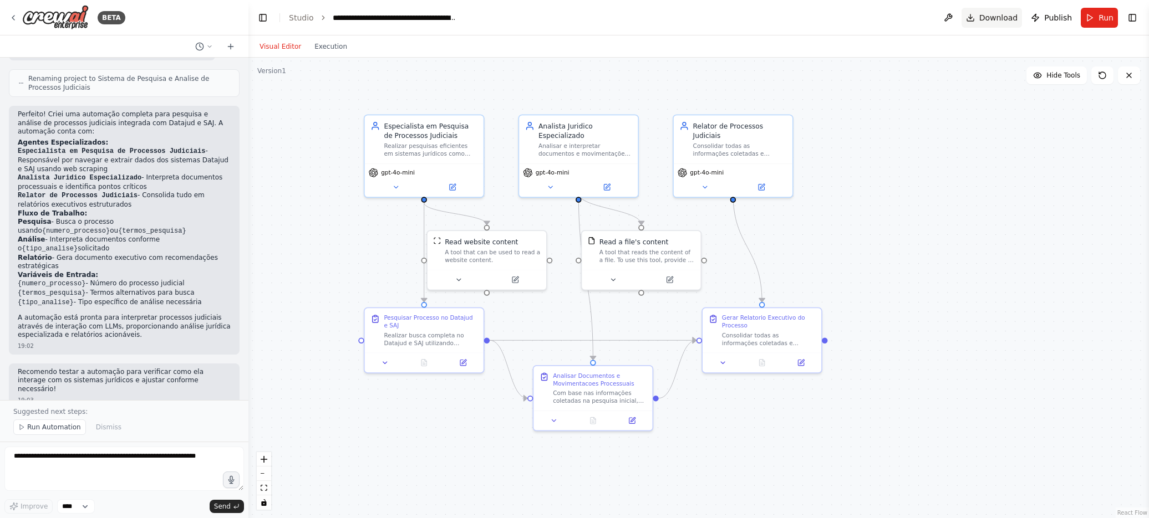
click at [985, 21] on span "Download" at bounding box center [998, 17] width 39 height 11
click at [958, 113] on div ".deletable-edge-delete-btn { width: 20px; height: 20px; border: 0px solid #ffff…" at bounding box center [698, 288] width 900 height 461
click at [1061, 19] on span "Publish" at bounding box center [1058, 17] width 28 height 11
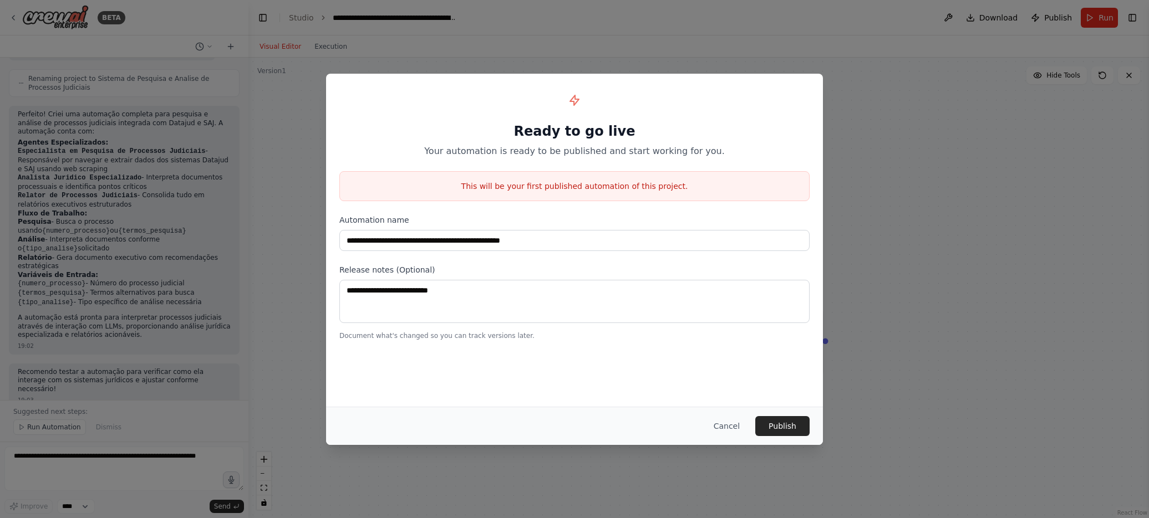
click at [725, 425] on button "Cancel" at bounding box center [727, 426] width 44 height 20
